Goal: Information Seeking & Learning: Check status

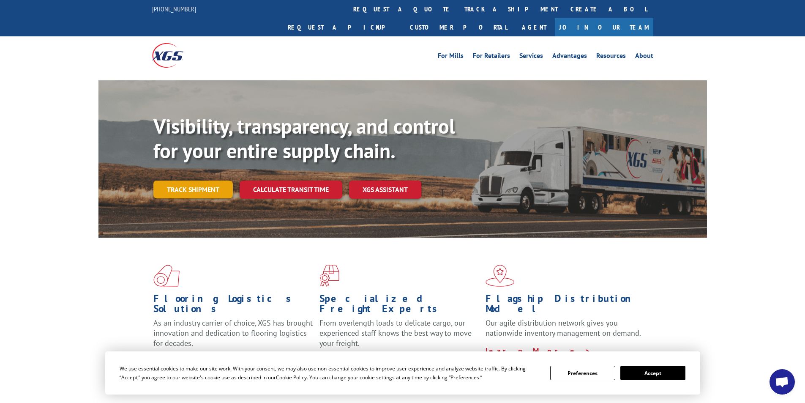
click at [188, 181] on link "Track shipment" at bounding box center [192, 190] width 79 height 18
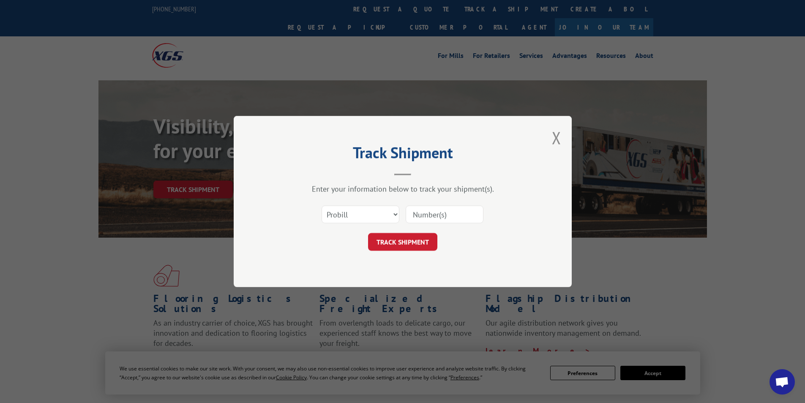
click at [456, 223] on input at bounding box center [445, 214] width 78 height 18
paste input "17664845"
type input "17664845"
click at [400, 239] on button "TRACK SHIPMENT" at bounding box center [402, 242] width 69 height 18
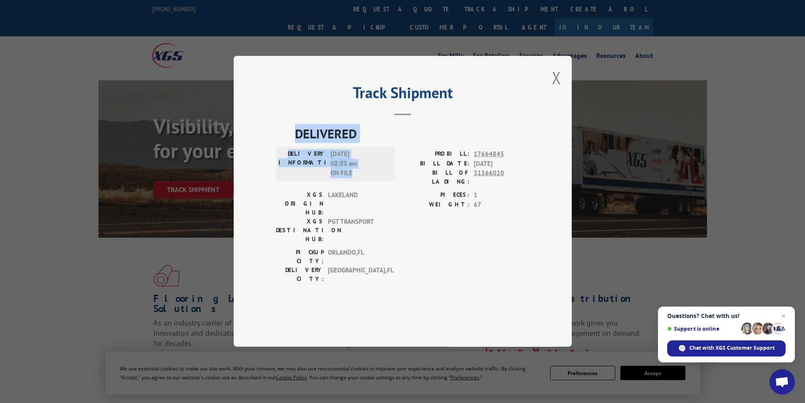
drag, startPoint x: 361, startPoint y: 200, endPoint x: 298, endPoint y: 160, distance: 75.3
click at [298, 160] on div "DELIVERED DELIVERY INFORMATION: [DATE] 02:33 am ON FILE PROBILL: 17664845 BILL …" at bounding box center [403, 206] width 254 height 164
copy div "DELIVERED DELIVERY INFORMATION: [DATE] 02:33 am ON FILE"
click at [552, 98] on div "Track Shipment DELIVERED DELIVERY INFORMATION: [DATE] 02:33 am ON FILE PROBILL:…" at bounding box center [403, 201] width 338 height 291
click at [559, 89] on button "Close modal" at bounding box center [556, 77] width 9 height 22
